Goal: Task Accomplishment & Management: Use online tool/utility

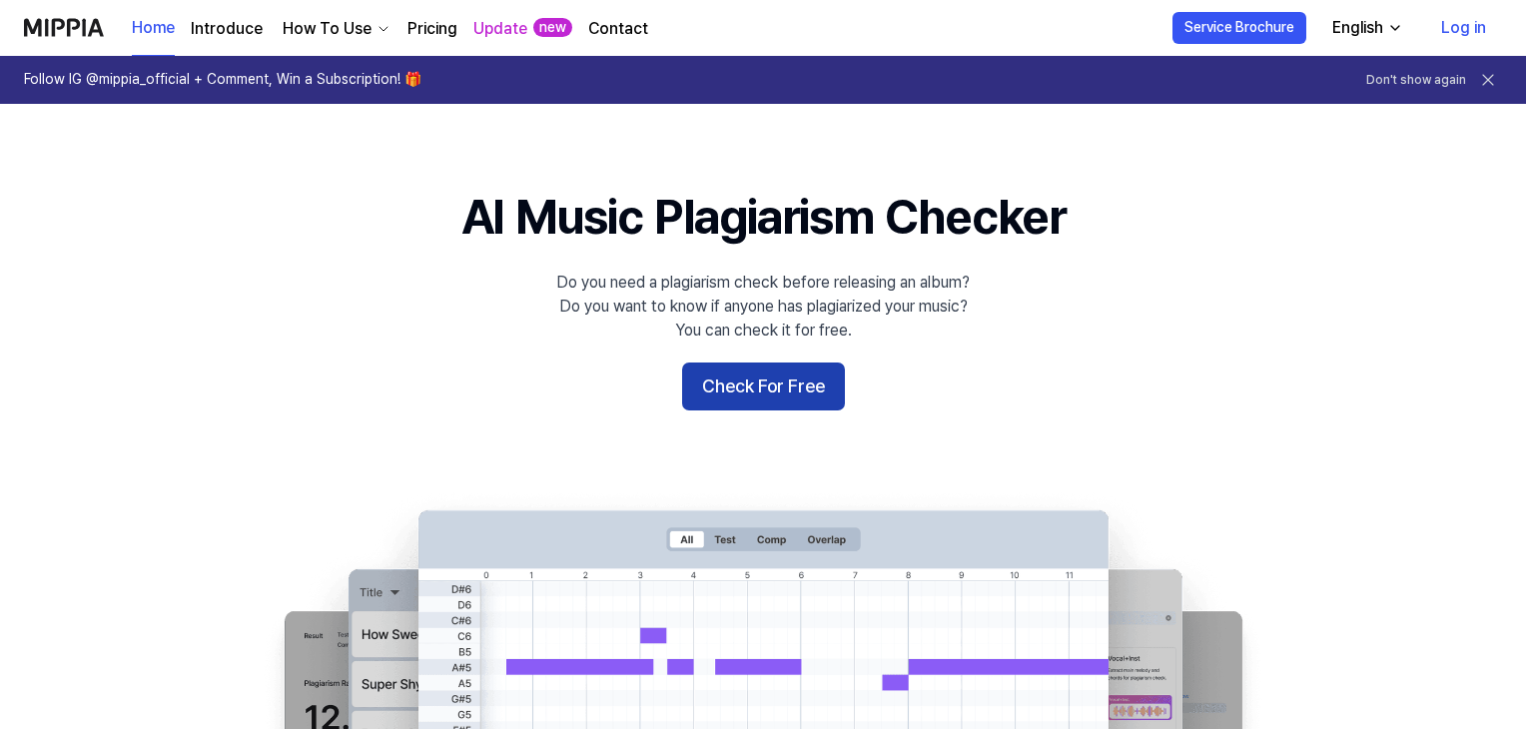
click at [754, 396] on button "Check For Free" at bounding box center [763, 387] width 163 height 48
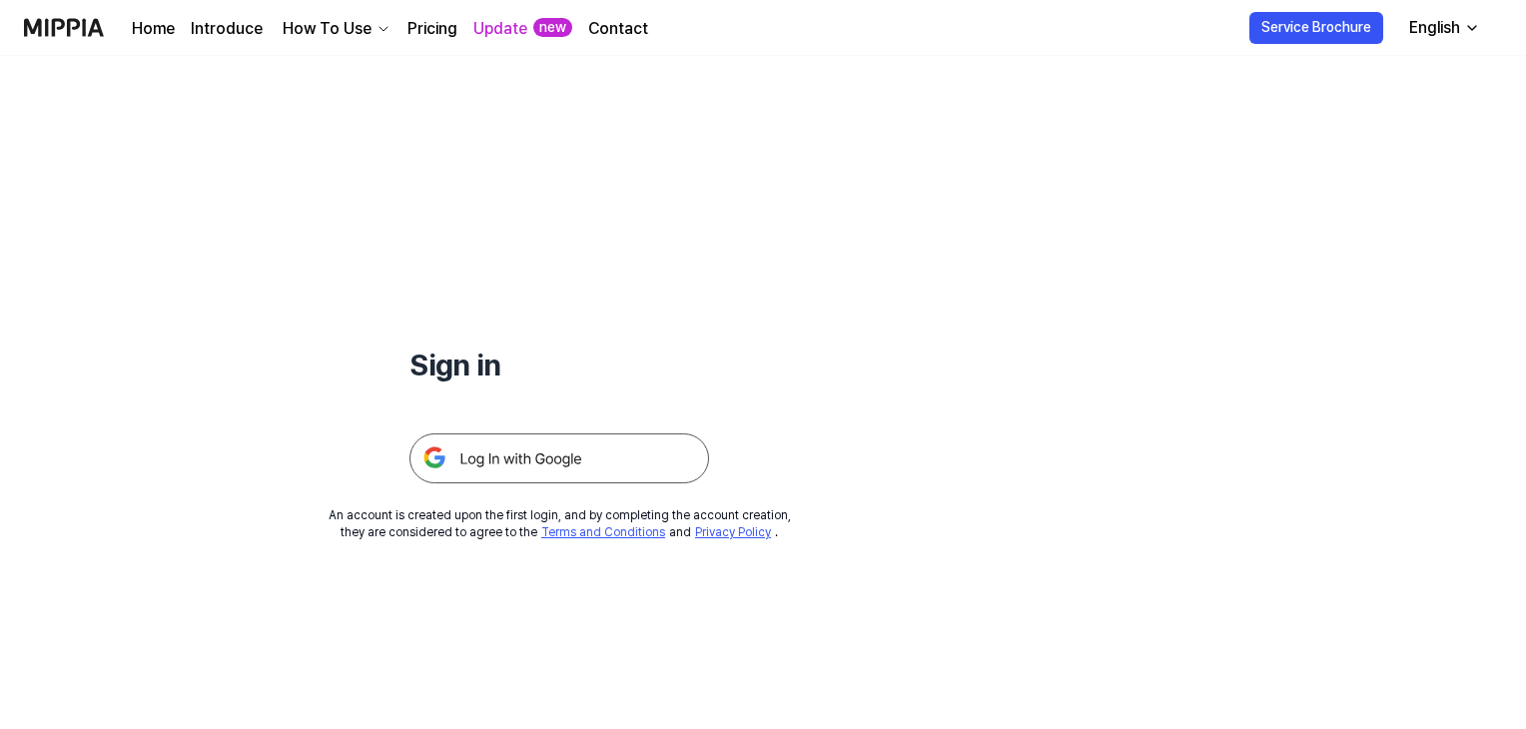
click at [656, 452] on img at bounding box center [559, 458] width 300 height 50
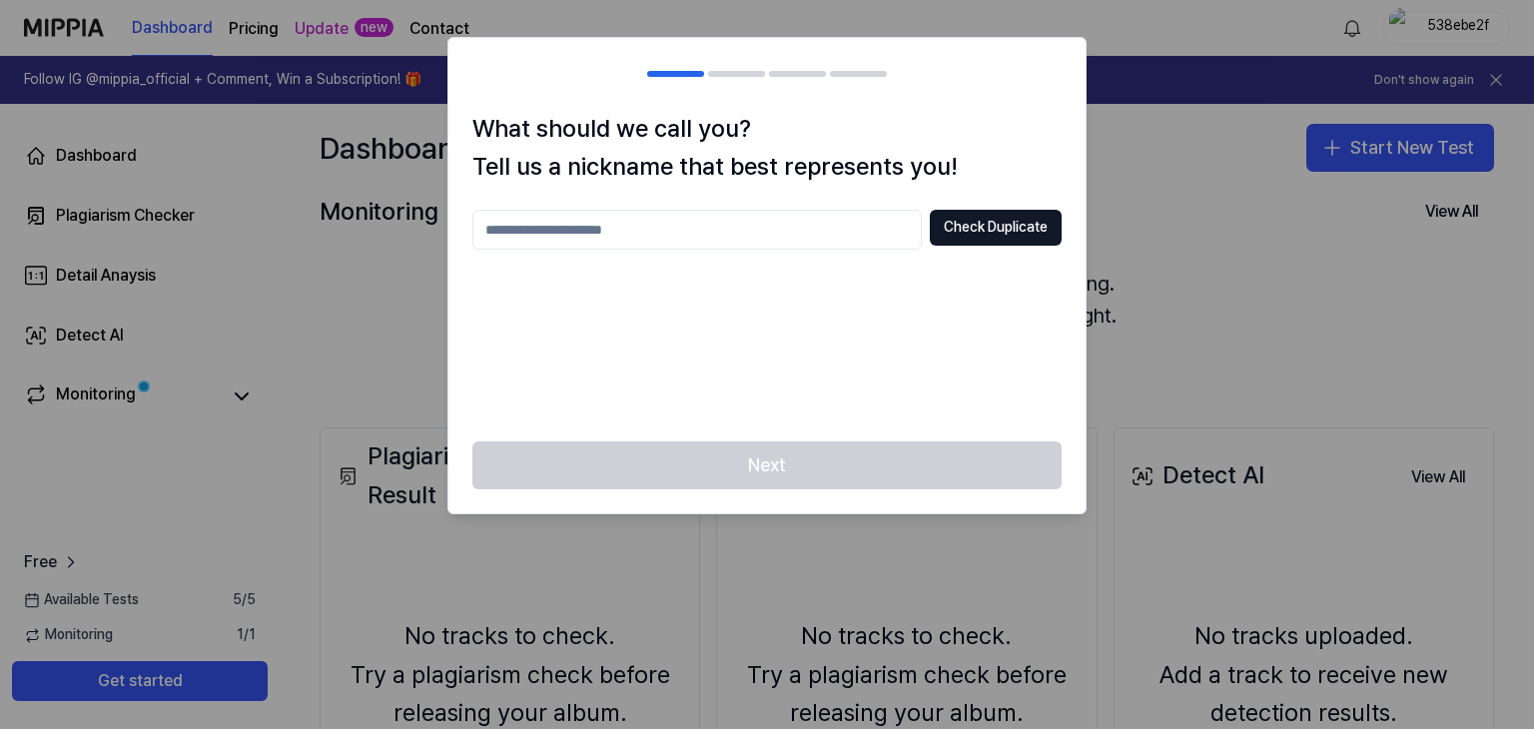
click at [809, 245] on input "text" at bounding box center [696, 230] width 449 height 40
type input "***"
click at [979, 223] on button "Check Duplicate" at bounding box center [996, 228] width 132 height 36
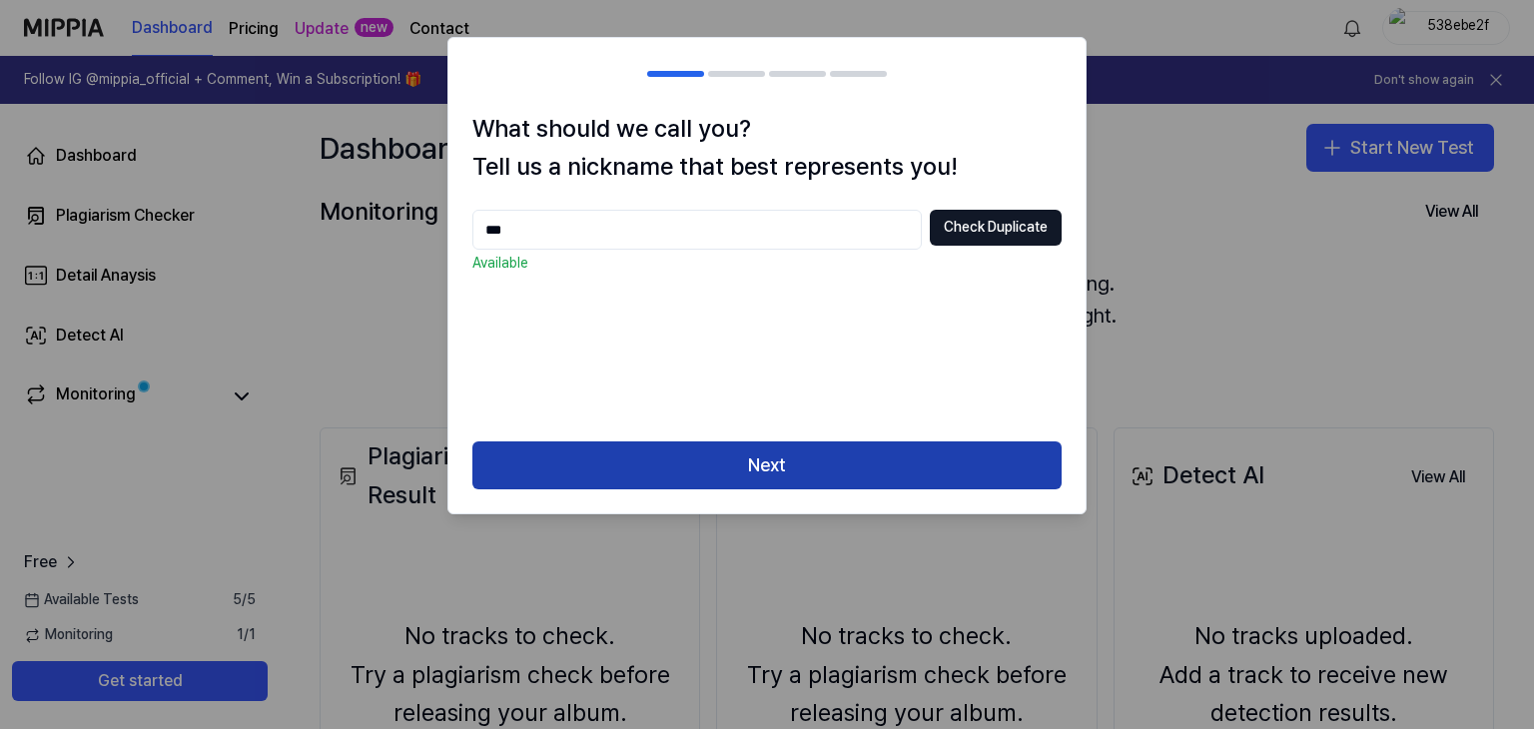
click at [852, 459] on button "Next" at bounding box center [766, 465] width 589 height 48
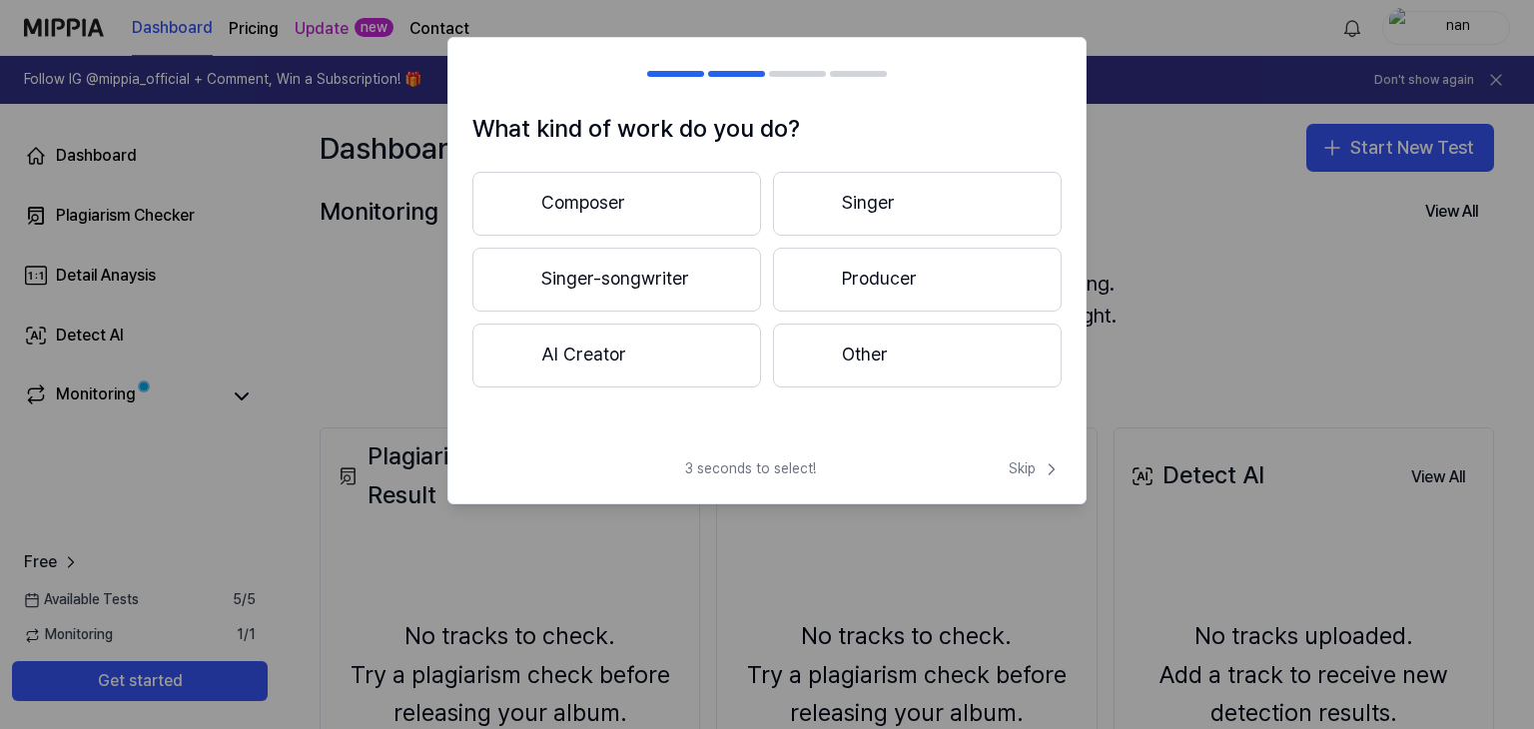
click at [823, 349] on div at bounding box center [814, 355] width 24 height 24
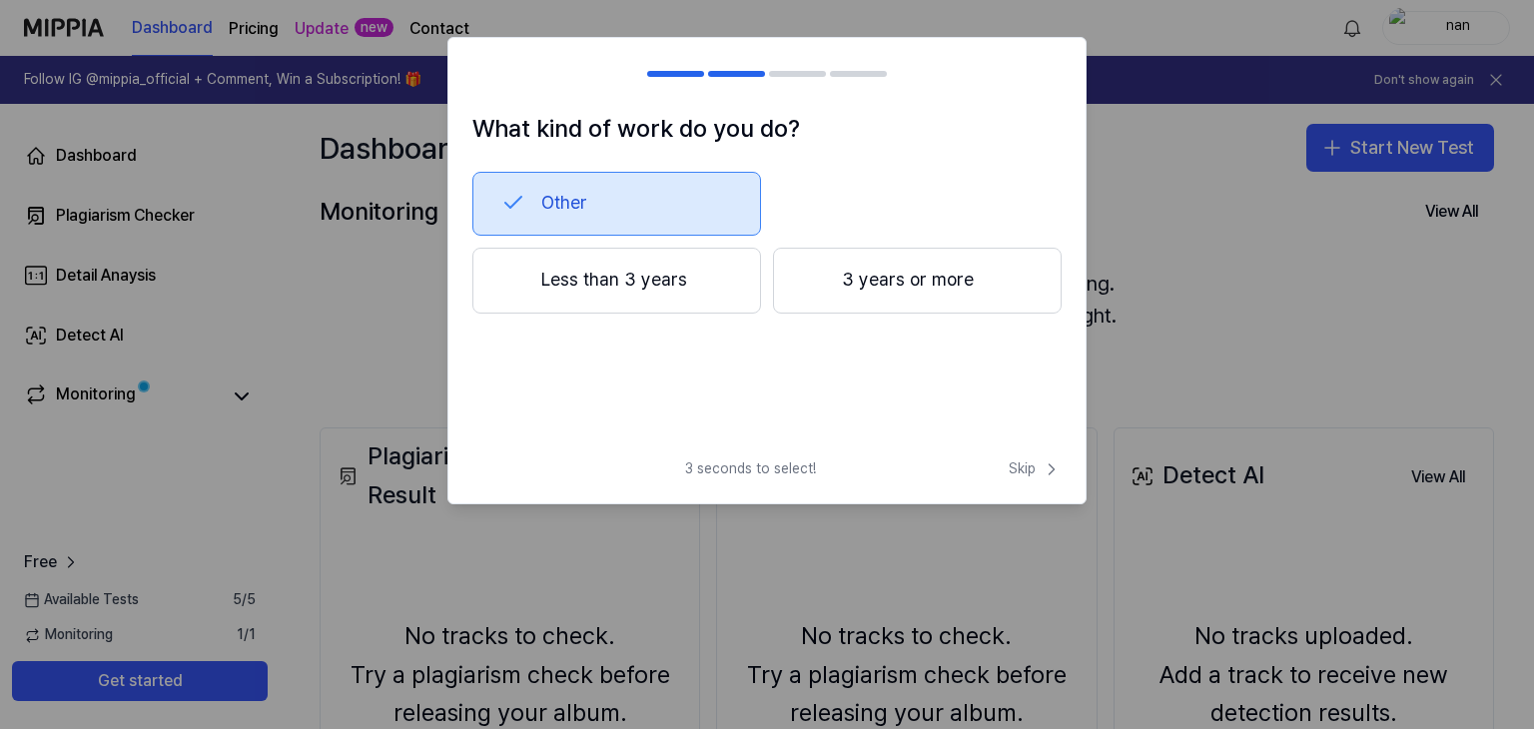
click at [704, 304] on button "Less than 3 years" at bounding box center [616, 281] width 289 height 66
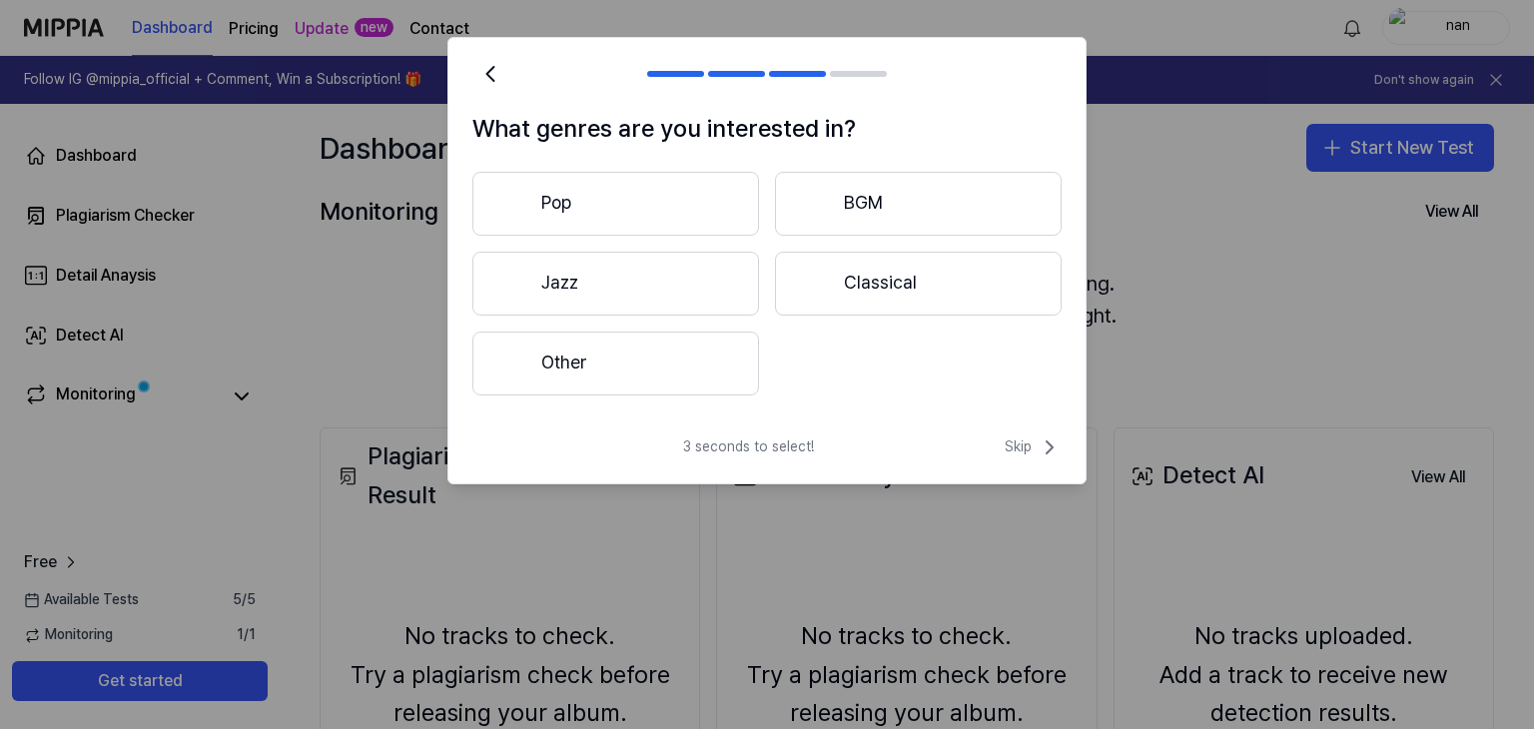
click at [691, 360] on button "Other" at bounding box center [615, 364] width 287 height 64
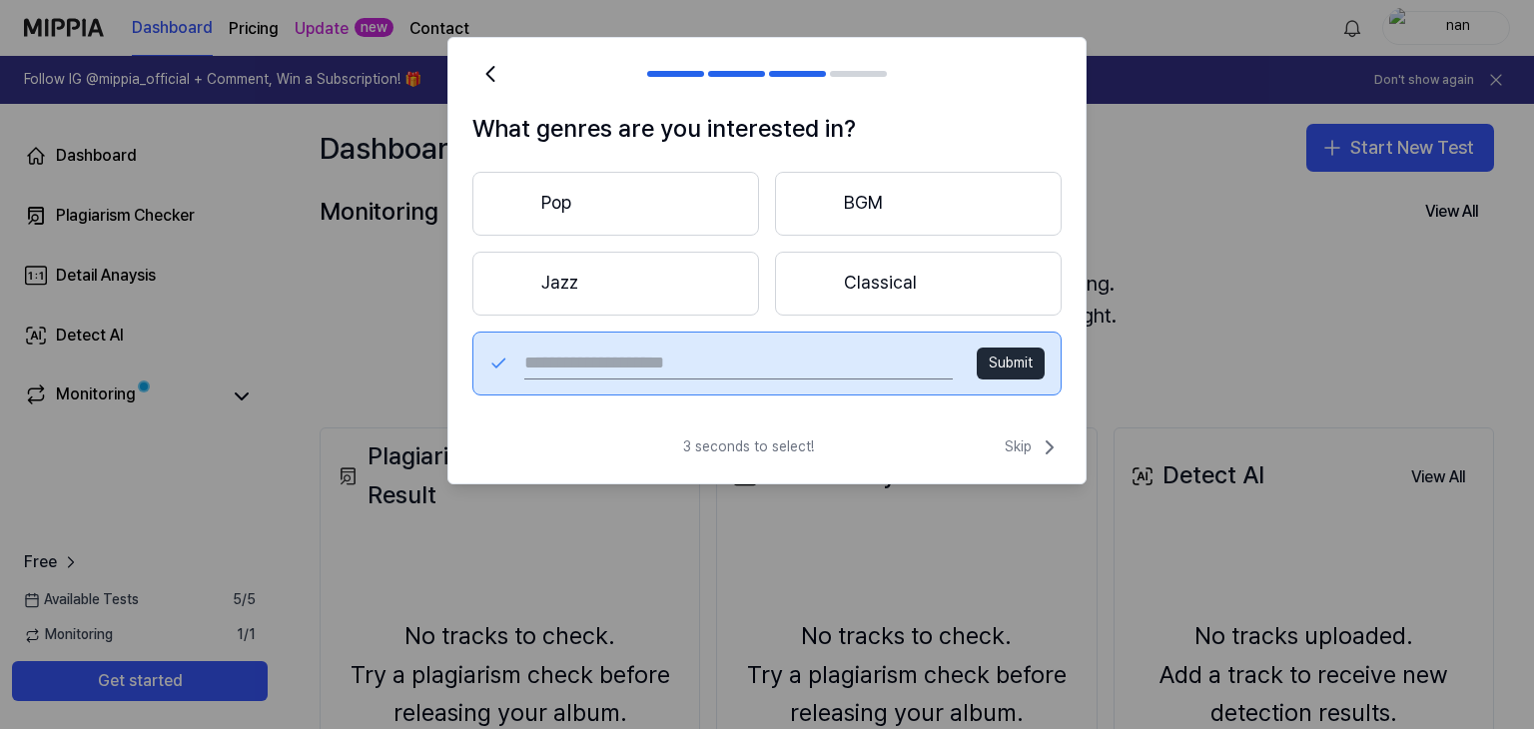
click at [823, 294] on div at bounding box center [816, 283] width 24 height 24
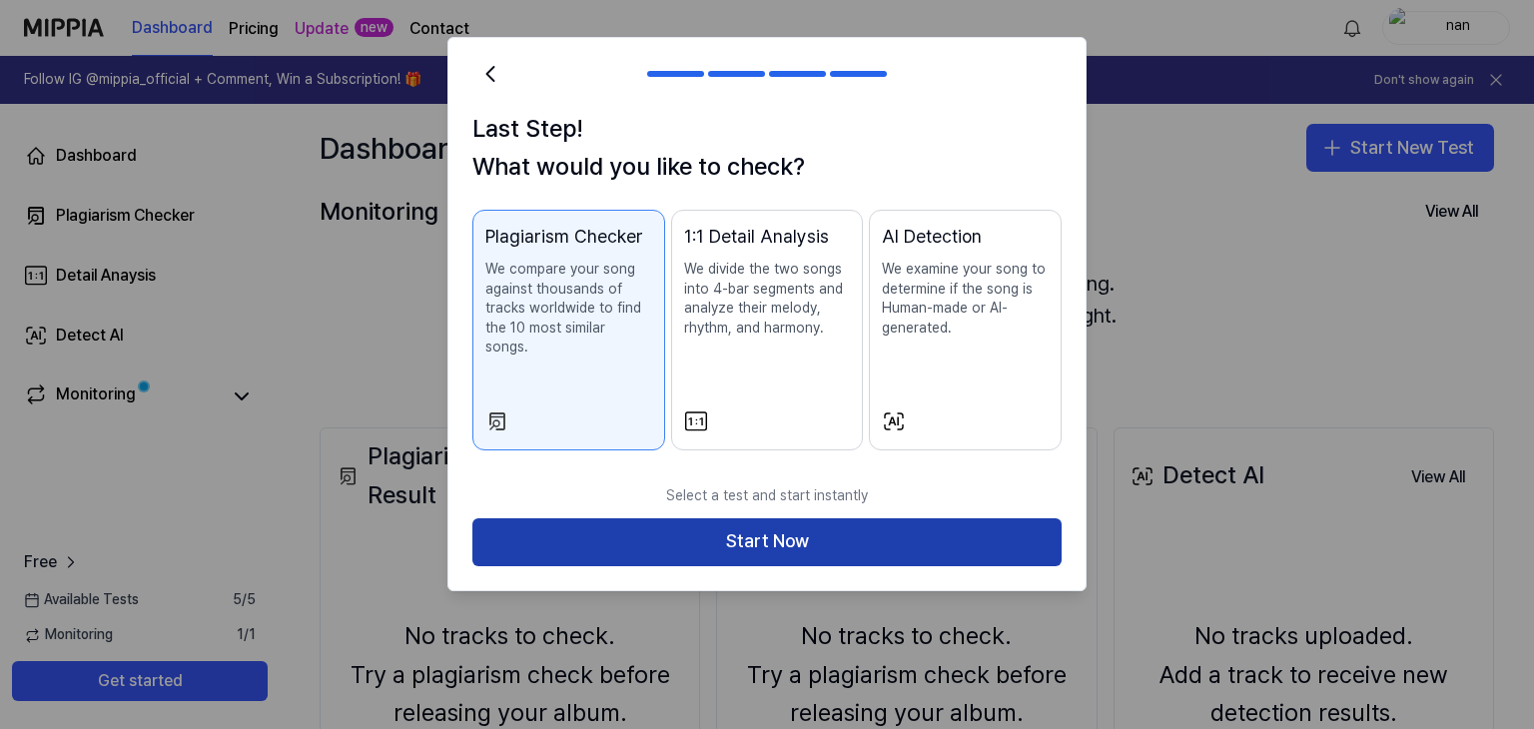
click at [819, 518] on button "Start Now" at bounding box center [766, 542] width 589 height 48
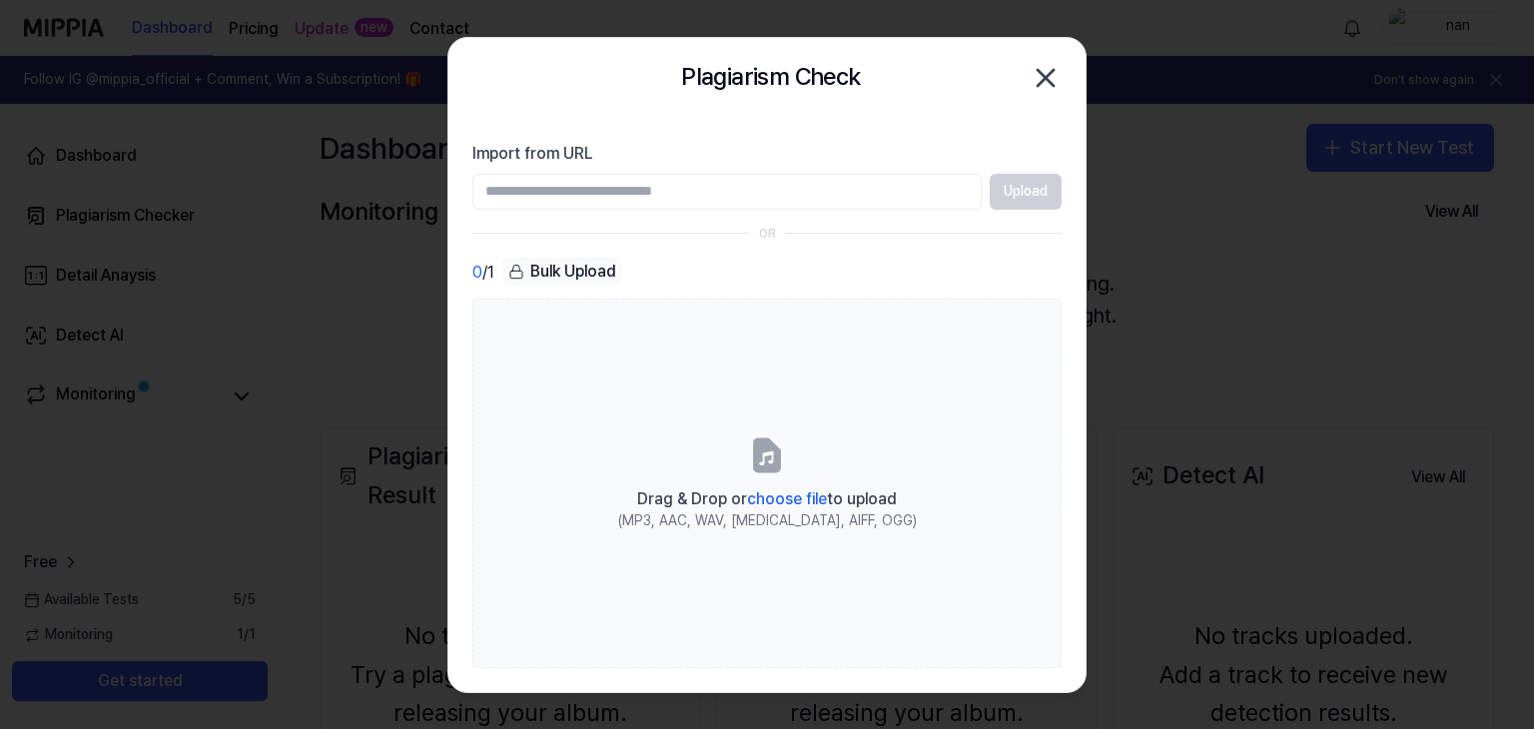
click at [1019, 191] on div "Upload" at bounding box center [766, 192] width 589 height 36
click at [900, 191] on input "Import from URL" at bounding box center [726, 192] width 509 height 36
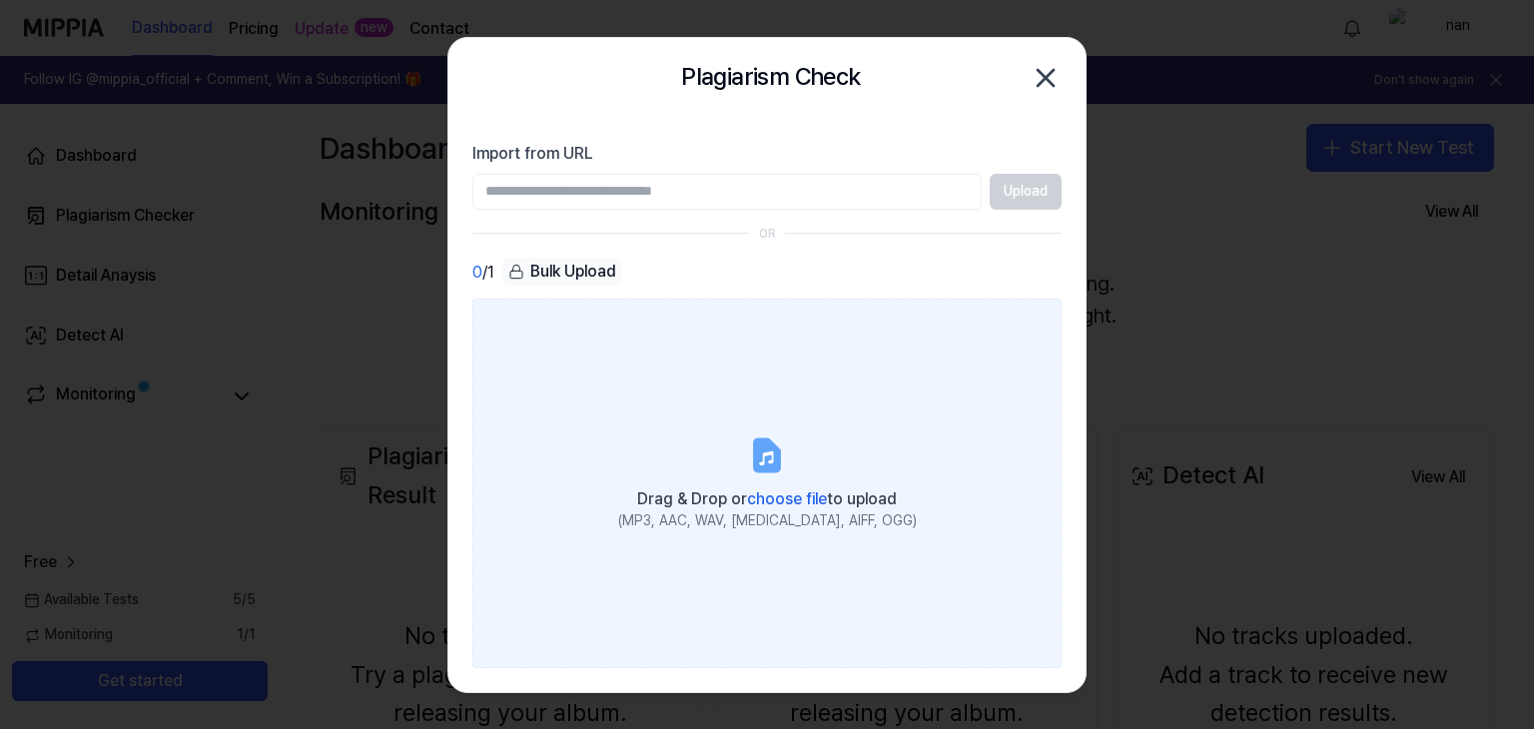
click at [741, 541] on label "Drag & Drop or choose file to upload (MP3, AAC, WAV, [MEDICAL_DATA], AIFF, OGG)" at bounding box center [766, 483] width 589 height 369
click at [0, 0] on input "Drag & Drop or choose file to upload (MP3, AAC, WAV, [MEDICAL_DATA], AIFF, OGG)" at bounding box center [0, 0] width 0 height 0
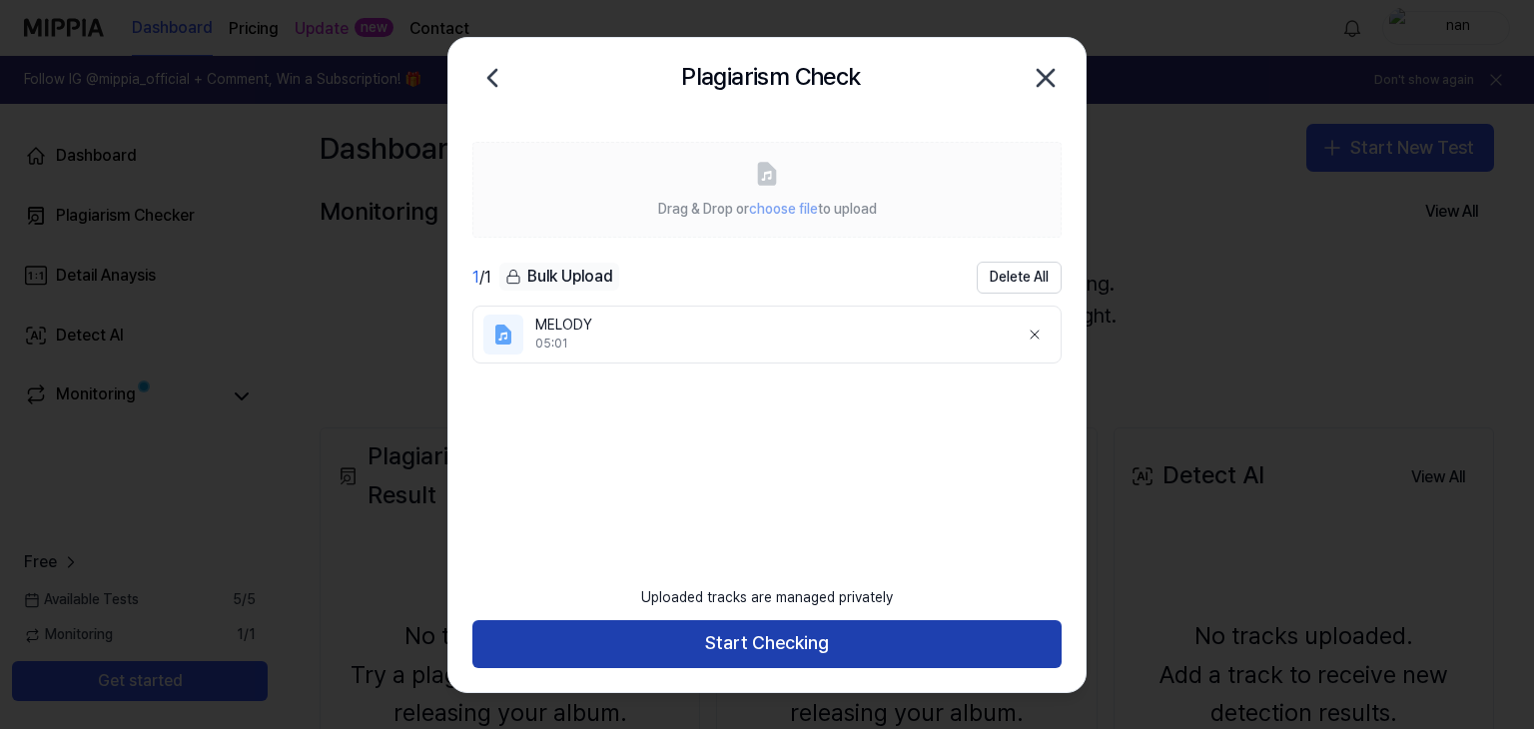
click at [820, 652] on button "Start Checking" at bounding box center [766, 644] width 589 height 48
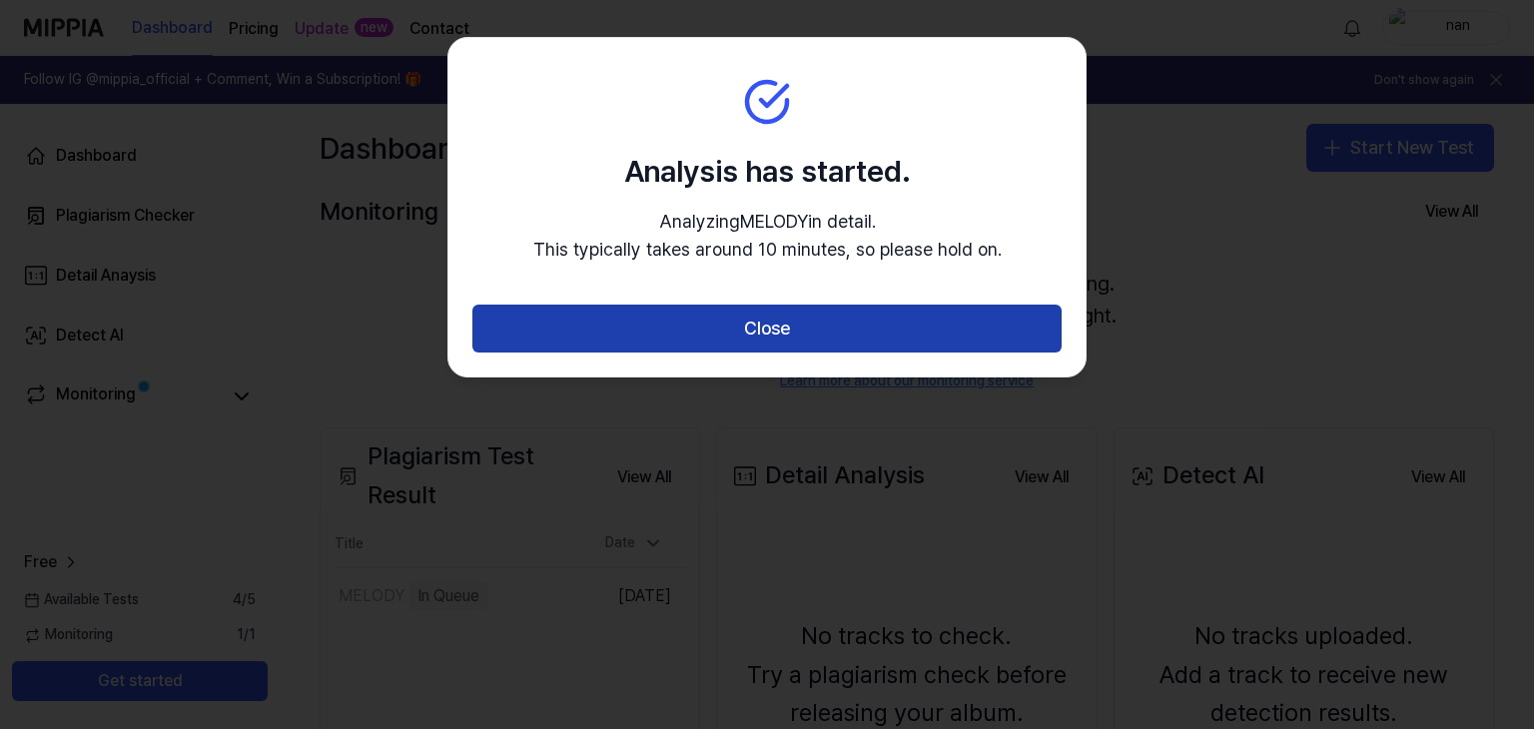
click at [822, 348] on button "Close" at bounding box center [766, 329] width 589 height 48
